Goal: Information Seeking & Learning: Learn about a topic

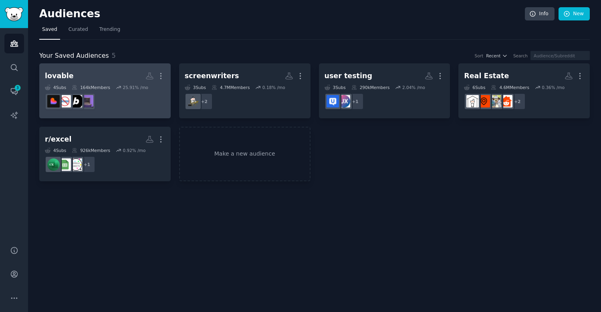
click at [144, 98] on dd at bounding box center [105, 101] width 120 height 22
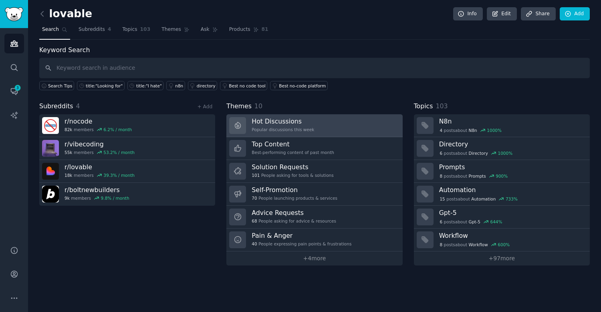
click at [246, 125] on link "Hot Discussions Popular discussions this week" at bounding box center [315, 125] width 176 height 23
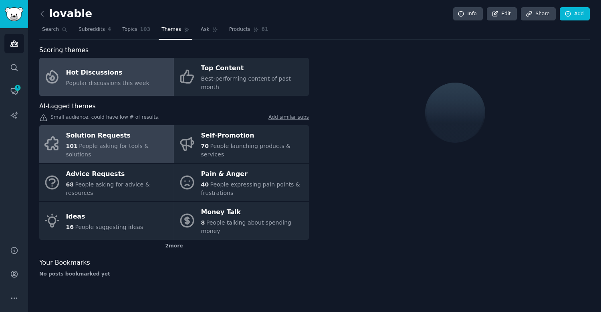
click at [128, 131] on div "Solution Requests" at bounding box center [118, 135] width 104 height 13
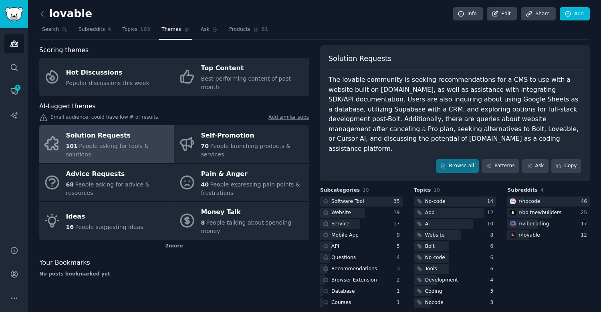
click at [393, 90] on div "The lovable community is seeking recommendations for a CMS to use with a websit…" at bounding box center [455, 114] width 253 height 79
click at [390, 87] on div "The lovable community is seeking recommendations for a CMS to use with a websit…" at bounding box center [455, 114] width 253 height 79
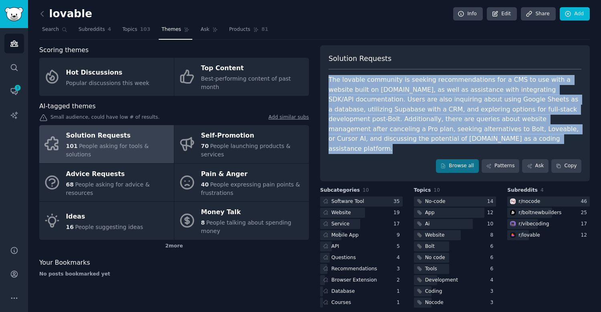
click at [390, 87] on div "The lovable community is seeking recommendations for a CMS to use with a websit…" at bounding box center [455, 114] width 253 height 79
click at [384, 88] on div "The lovable community is seeking recommendations for a CMS to use with a websit…" at bounding box center [455, 114] width 253 height 79
drag, startPoint x: 384, startPoint y: 82, endPoint x: 382, endPoint y: 136, distance: 54.2
click at [382, 136] on div "The lovable community is seeking recommendations for a CMS to use with a websit…" at bounding box center [455, 114] width 253 height 79
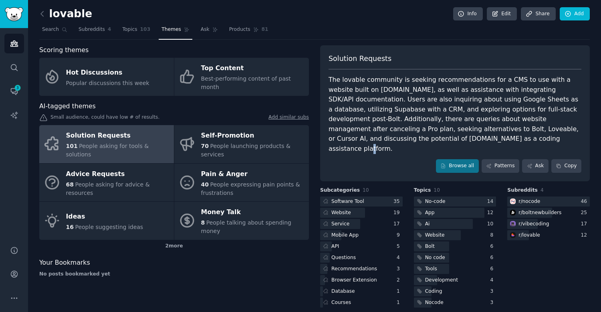
click at [382, 136] on div "The lovable community is seeking recommendations for a CMS to use with a websit…" at bounding box center [455, 114] width 253 height 79
click at [382, 142] on div "The lovable community is seeking recommendations for a CMS to use with a websit…" at bounding box center [455, 114] width 253 height 79
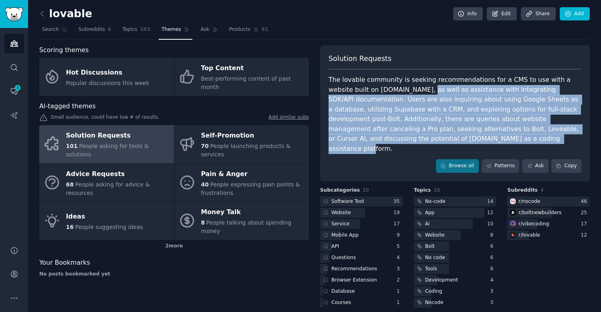
drag, startPoint x: 394, startPoint y: 142, endPoint x: 394, endPoint y: 85, distance: 56.9
click at [394, 85] on div "The lovable community is seeking recommendations for a CMS to use with a websit…" at bounding box center [455, 114] width 253 height 79
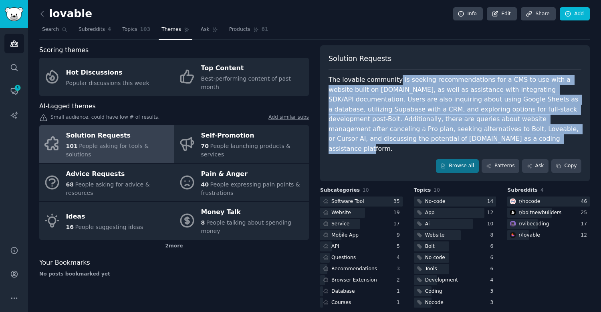
click at [394, 85] on div "The lovable community is seeking recommendations for a CMS to use with a websit…" at bounding box center [455, 114] width 253 height 79
drag, startPoint x: 394, startPoint y: 80, endPoint x: 394, endPoint y: 140, distance: 59.7
click at [394, 140] on div "The lovable community is seeking recommendations for a CMS to use with a websit…" at bounding box center [455, 114] width 253 height 79
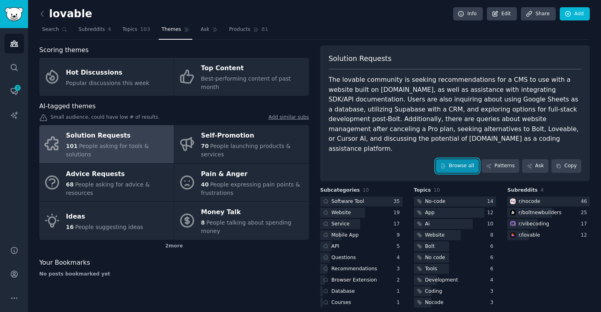
click at [451, 159] on link "Browse all" at bounding box center [457, 166] width 43 height 14
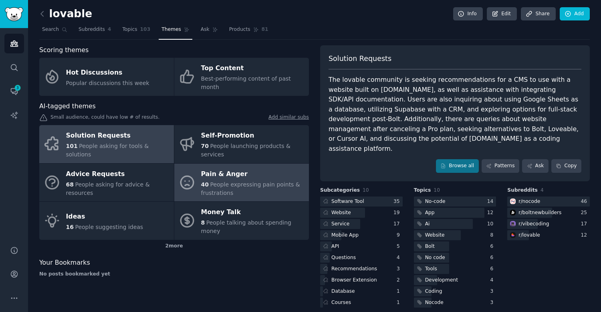
click at [231, 182] on div "40 People expressing pain points & frustrations" at bounding box center [253, 188] width 104 height 17
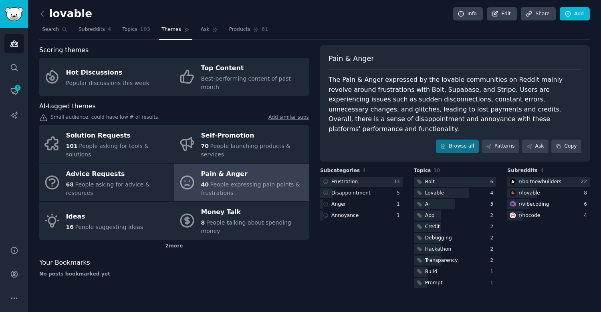
click at [419, 93] on div "The Pain & Anger expressed by the lovable communities on Reddit mainly revolve …" at bounding box center [455, 104] width 253 height 59
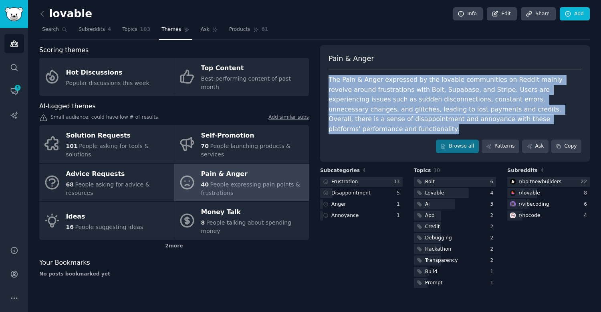
click at [419, 93] on div "The Pain & Anger expressed by the lovable communities on Reddit mainly revolve …" at bounding box center [455, 104] width 253 height 59
click at [409, 93] on div "The Pain & Anger expressed by the lovable communities on Reddit mainly revolve …" at bounding box center [455, 104] width 253 height 59
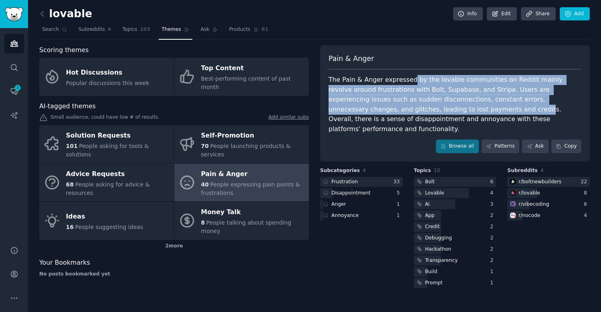
drag, startPoint x: 410, startPoint y: 80, endPoint x: 408, endPoint y: 114, distance: 34.1
click at [408, 114] on div "The Pain & Anger expressed by the lovable communities on Reddit mainly revolve …" at bounding box center [455, 104] width 253 height 59
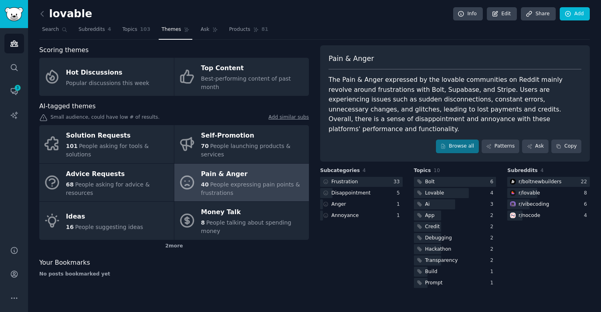
click at [408, 114] on div "The Pain & Anger expressed by the lovable communities on Reddit mainly revolve …" at bounding box center [455, 104] width 253 height 59
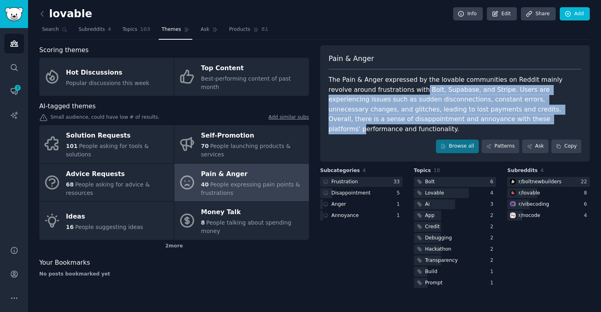
drag, startPoint x: 396, startPoint y: 117, endPoint x: 396, endPoint y: 85, distance: 32.1
click at [396, 85] on div "The Pain & Anger expressed by the lovable communities on Reddit mainly revolve …" at bounding box center [455, 104] width 253 height 59
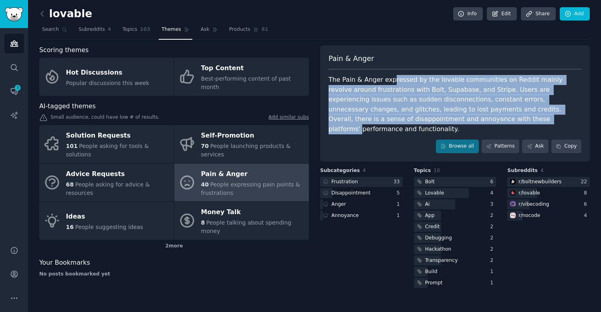
drag, startPoint x: 391, startPoint y: 81, endPoint x: 391, endPoint y: 123, distance: 41.7
click at [391, 123] on div "The Pain & Anger expressed by the lovable communities on Reddit mainly revolve …" at bounding box center [455, 104] width 253 height 59
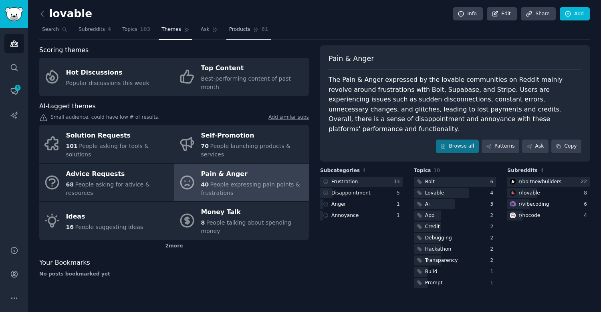
click at [241, 31] on span "Products" at bounding box center [239, 29] width 21 height 7
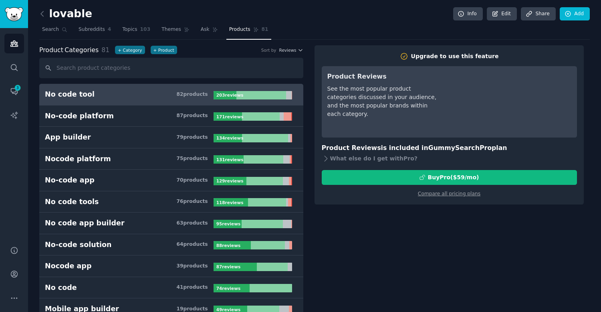
click at [205, 30] on span "Ask" at bounding box center [205, 29] width 9 height 7
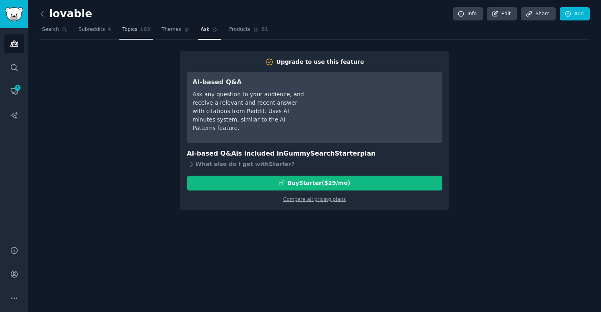
click at [144, 31] on span "103" at bounding box center [145, 29] width 10 height 7
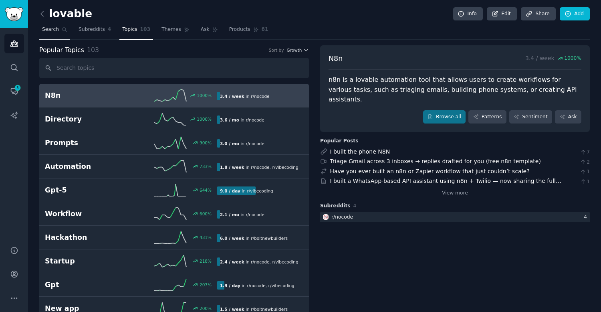
click at [60, 36] on link "Search" at bounding box center [54, 31] width 31 height 16
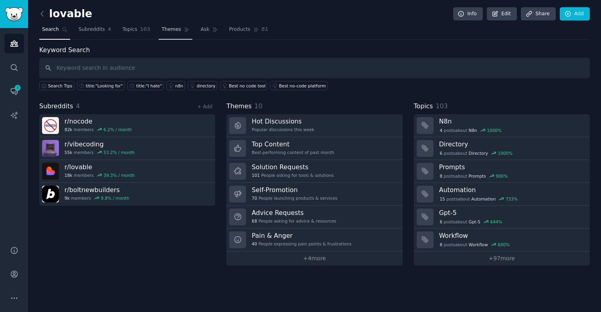
click at [185, 35] on link "Themes" at bounding box center [176, 31] width 34 height 16
